Goal: Find specific page/section: Find specific page/section

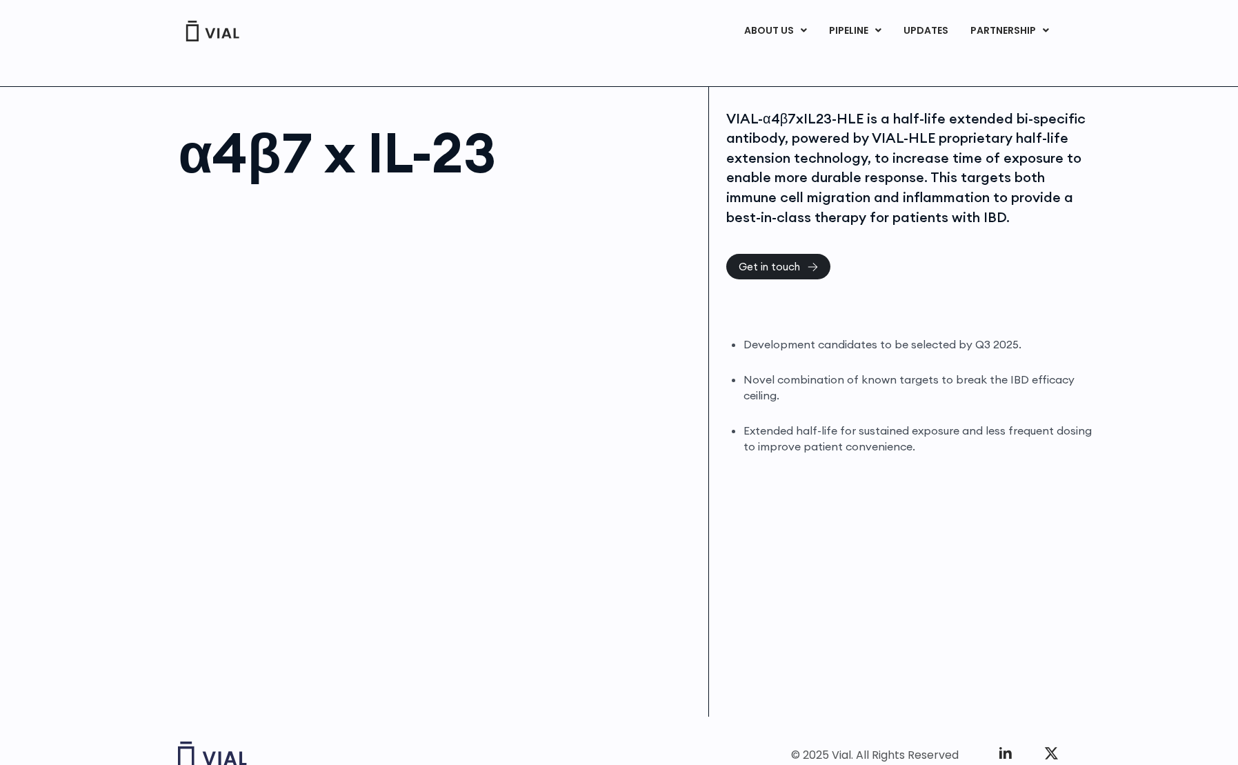
click at [191, 32] on img at bounding box center [212, 31] width 55 height 21
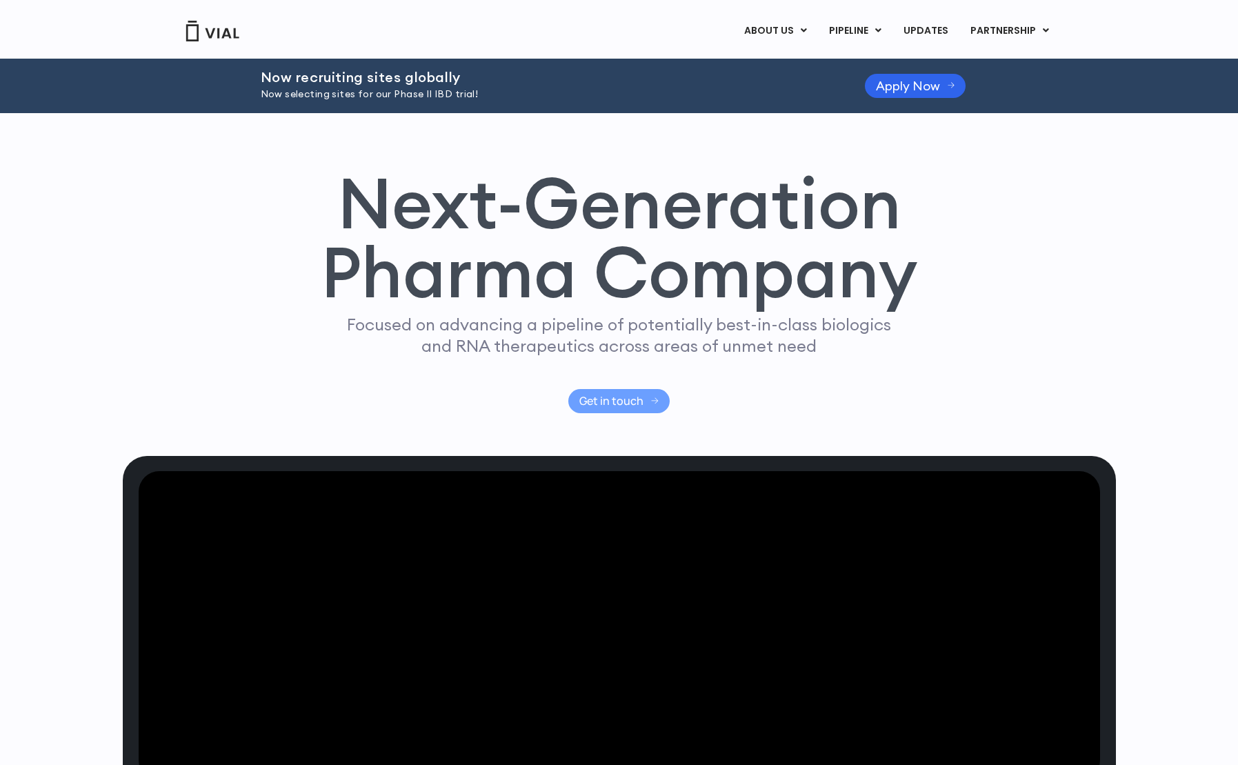
click at [605, 396] on span "Get in touch" at bounding box center [611, 401] width 64 height 10
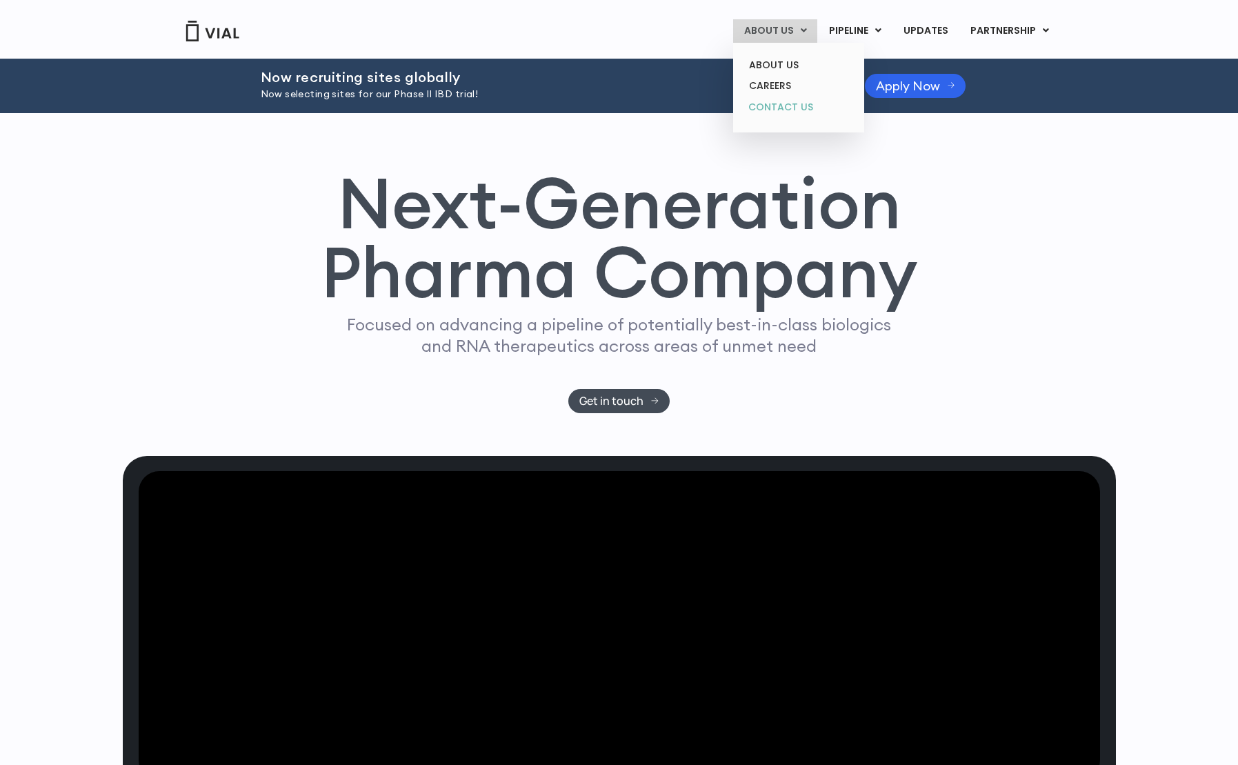
click at [784, 104] on link "CONTACT US" at bounding box center [798, 108] width 121 height 22
click at [775, 63] on link "ABOUT US" at bounding box center [798, 64] width 121 height 21
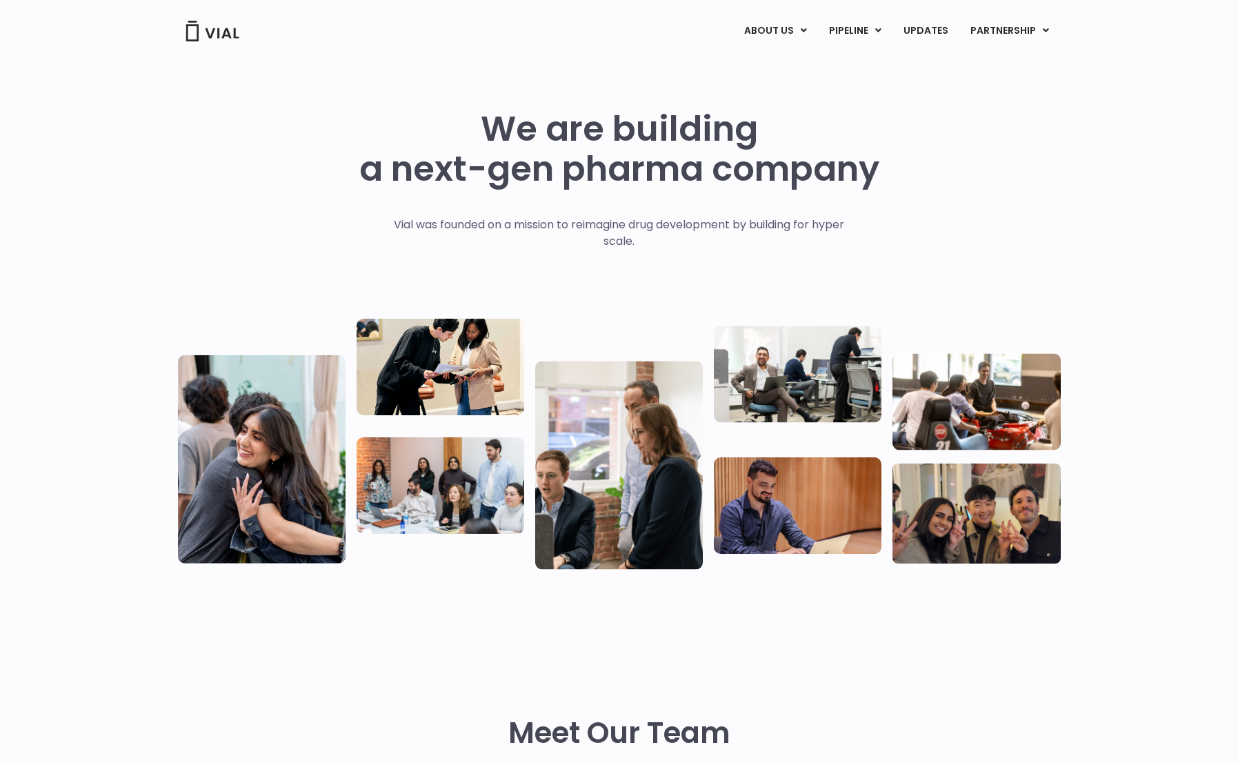
click at [196, 34] on img at bounding box center [212, 31] width 55 height 21
